Goal: Find specific page/section: Find specific page/section

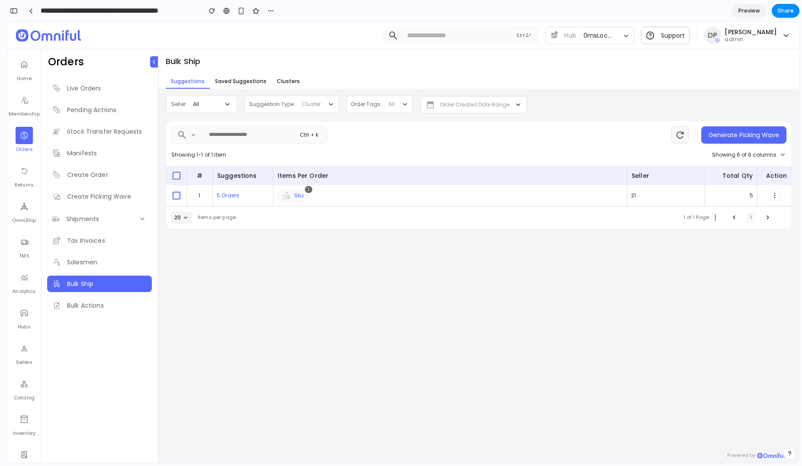
scroll to position [219, 0]
click at [286, 81] on span "Clusters" at bounding box center [288, 80] width 23 height 7
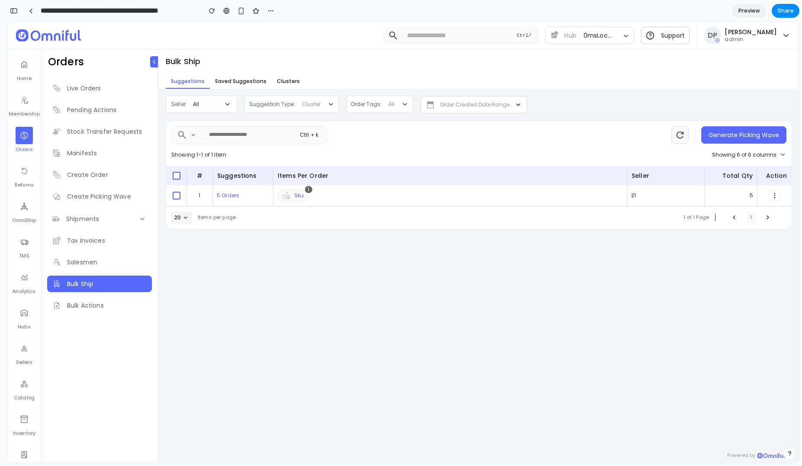
click at [286, 81] on span "Clusters" at bounding box center [288, 80] width 23 height 7
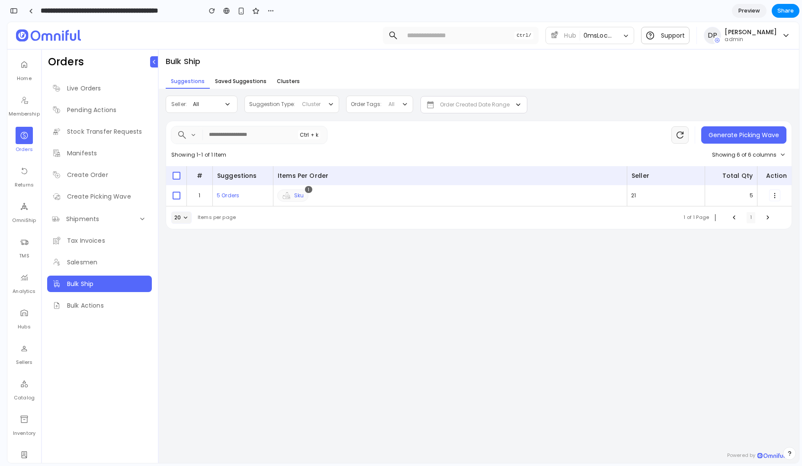
click at [286, 81] on span "Clusters" at bounding box center [288, 80] width 23 height 7
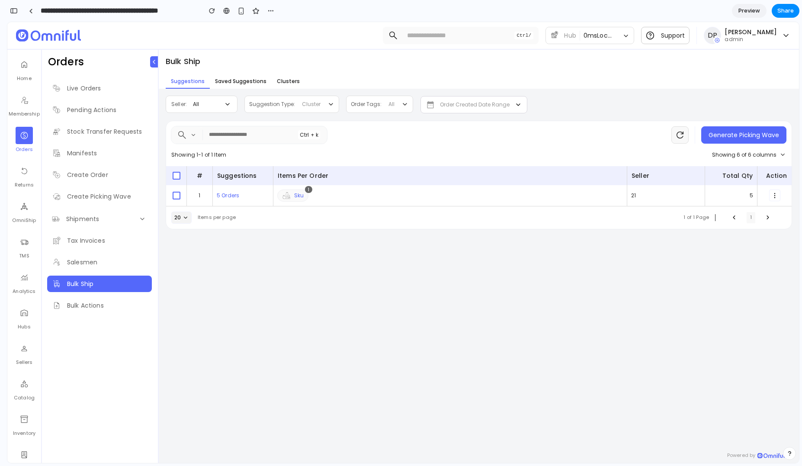
click at [286, 81] on span "Clusters" at bounding box center [288, 80] width 23 height 7
click at [120, 189] on link "Create Picking Wave" at bounding box center [99, 196] width 105 height 16
